Goal: Task Accomplishment & Management: Manage account settings

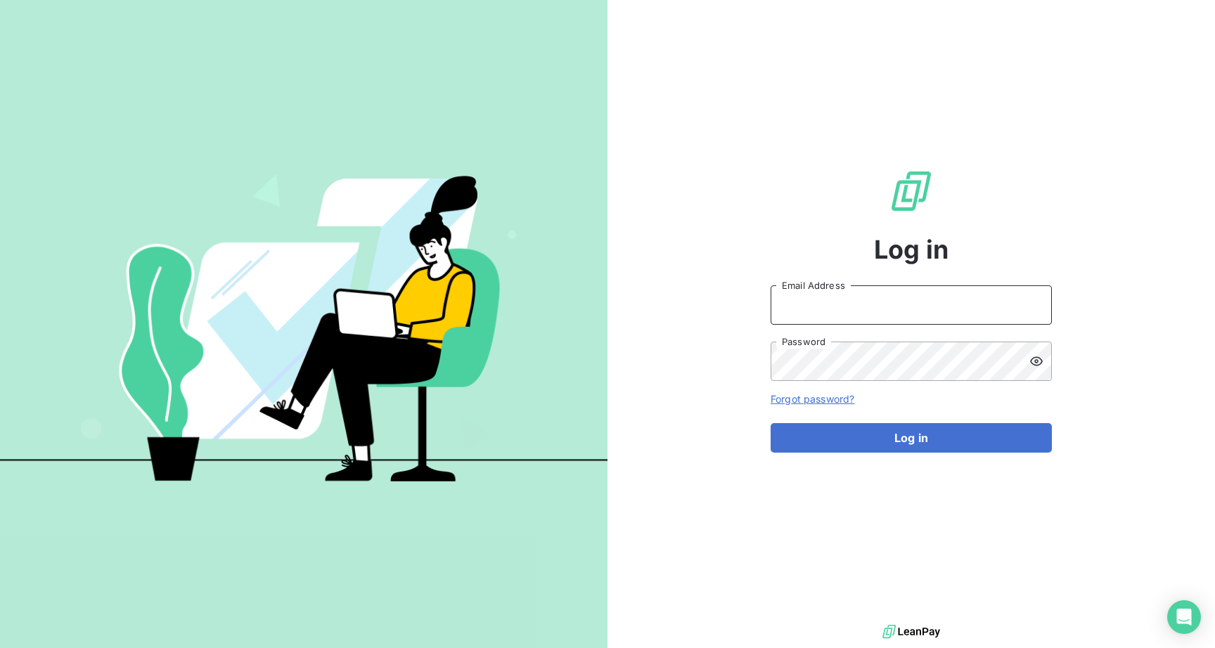
click at [822, 306] on input "Email Address" at bounding box center [910, 304] width 281 height 39
type input "[PERSON_NAME][EMAIL_ADDRESS][DOMAIN_NAME]"
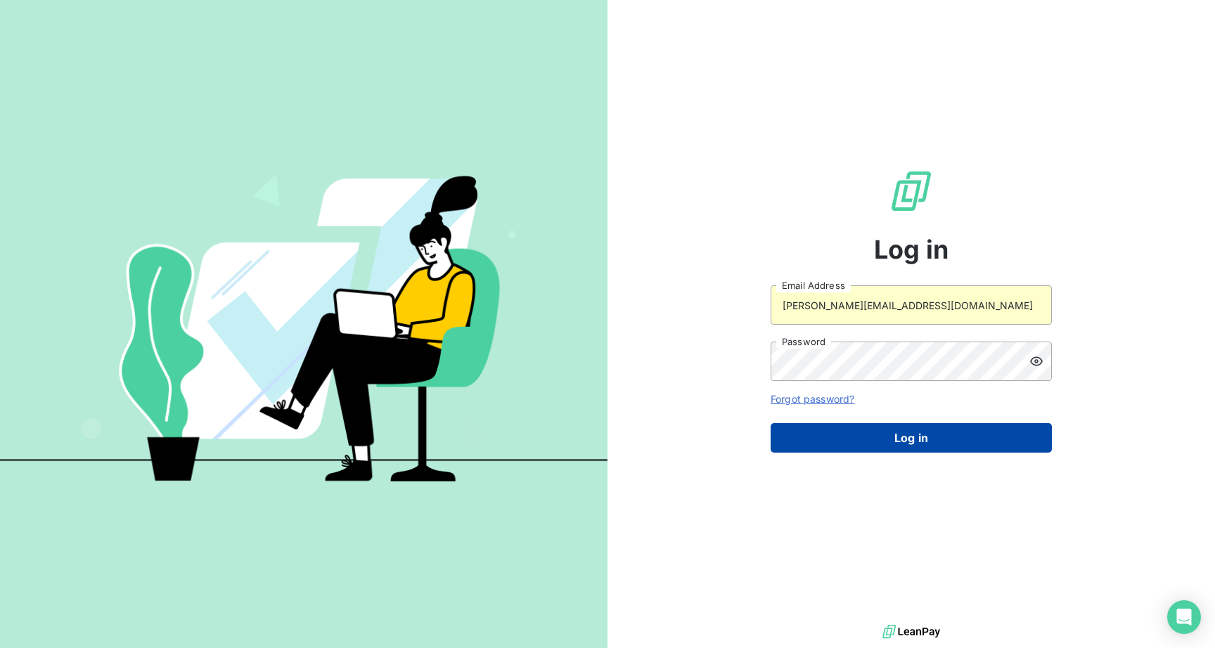
click at [876, 446] on button "Log in" at bounding box center [910, 438] width 281 height 30
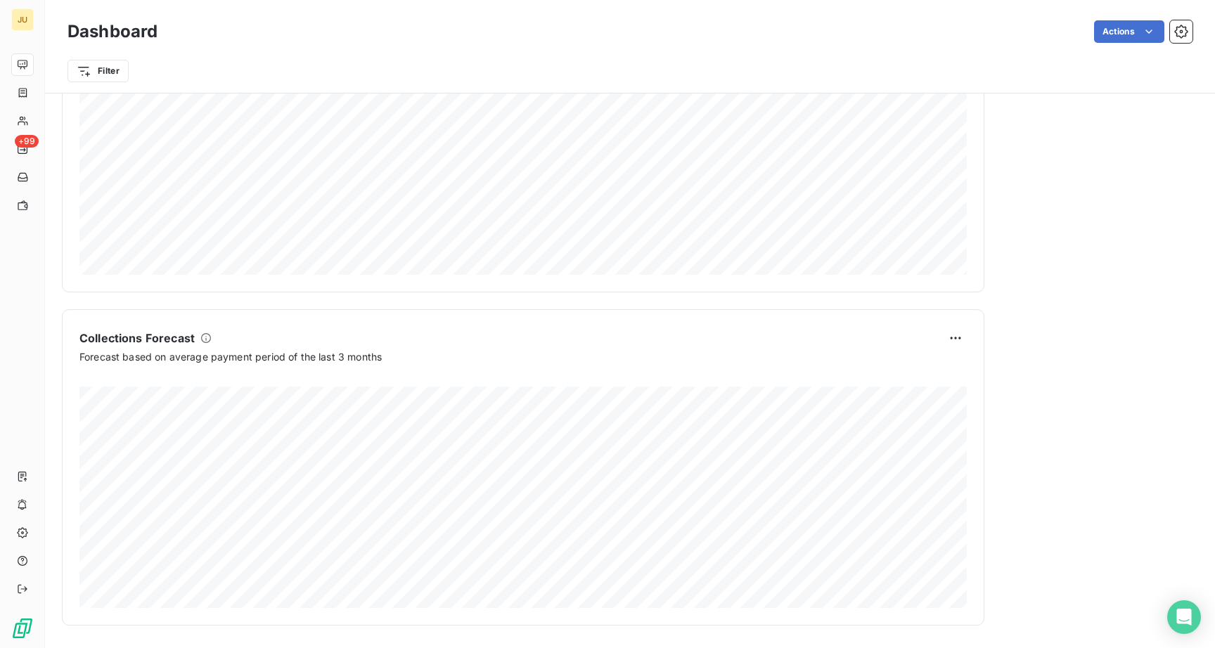
scroll to position [721, 0]
